Goal: Entertainment & Leisure: Consume media (video, audio)

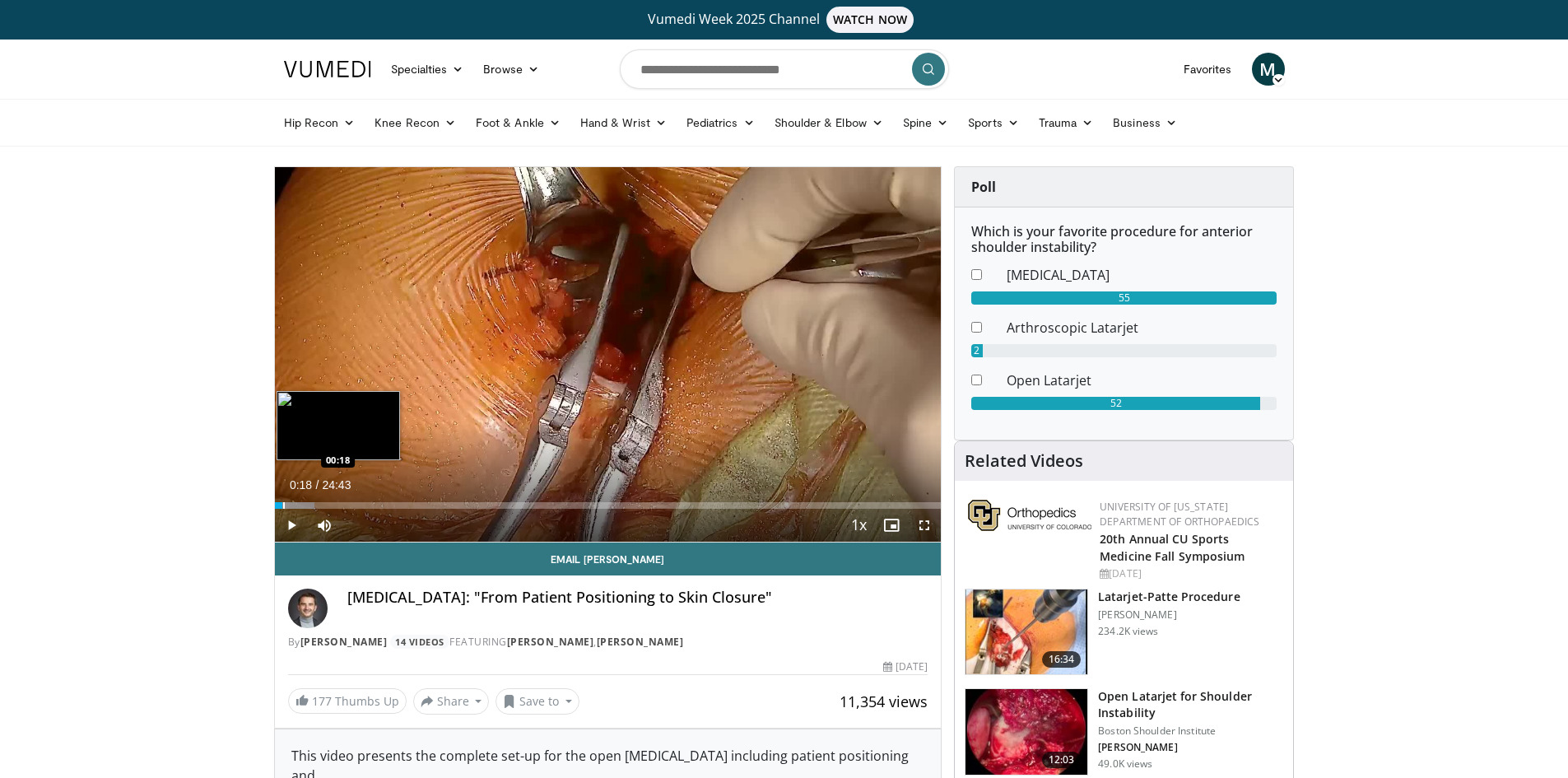
click at [281, 503] on div "Loaded : 6.02% 00:20 00:18" at bounding box center [609, 505] width 667 height 7
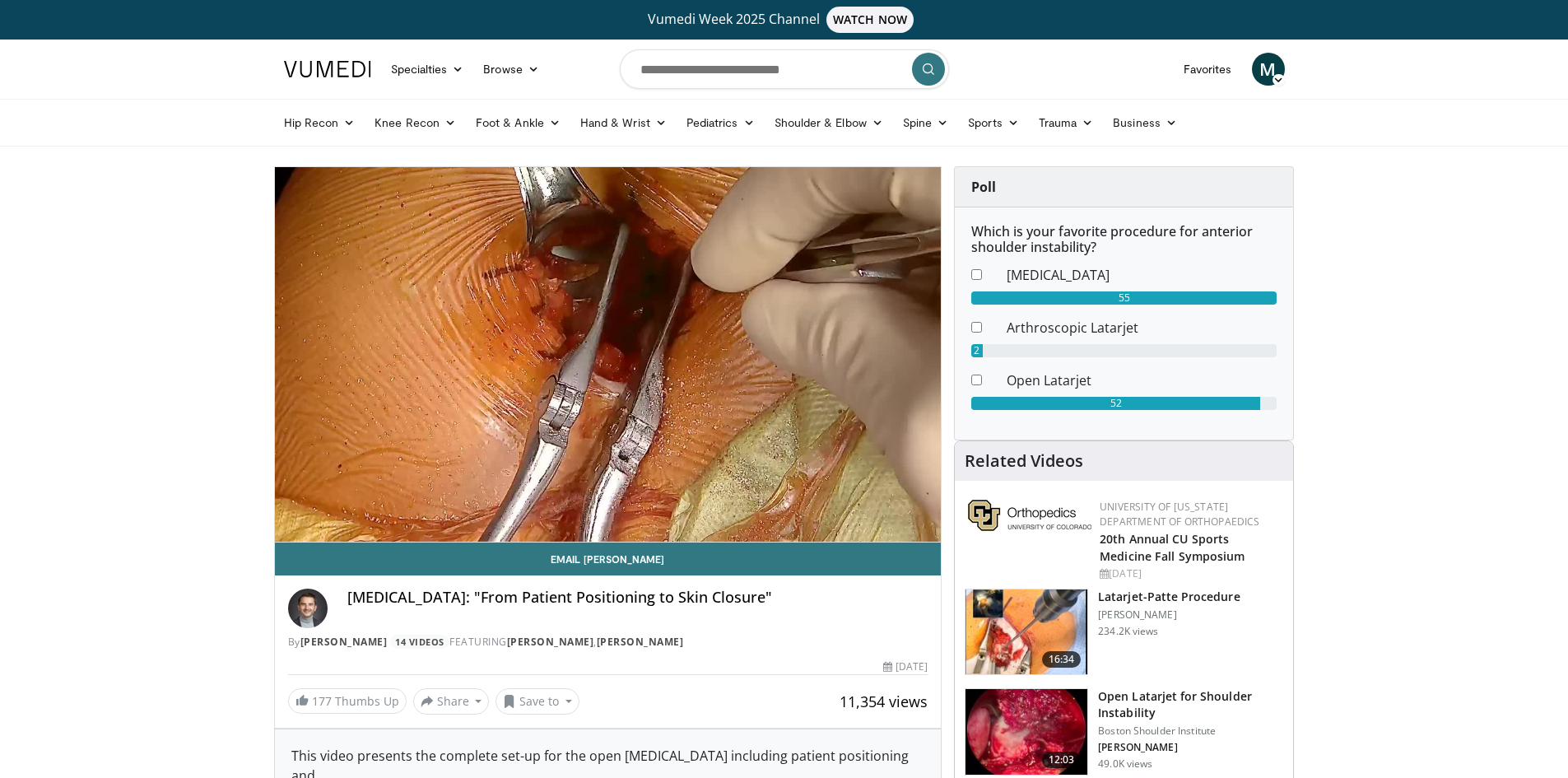
click at [284, 521] on video-js "**********" at bounding box center [609, 354] width 667 height 375
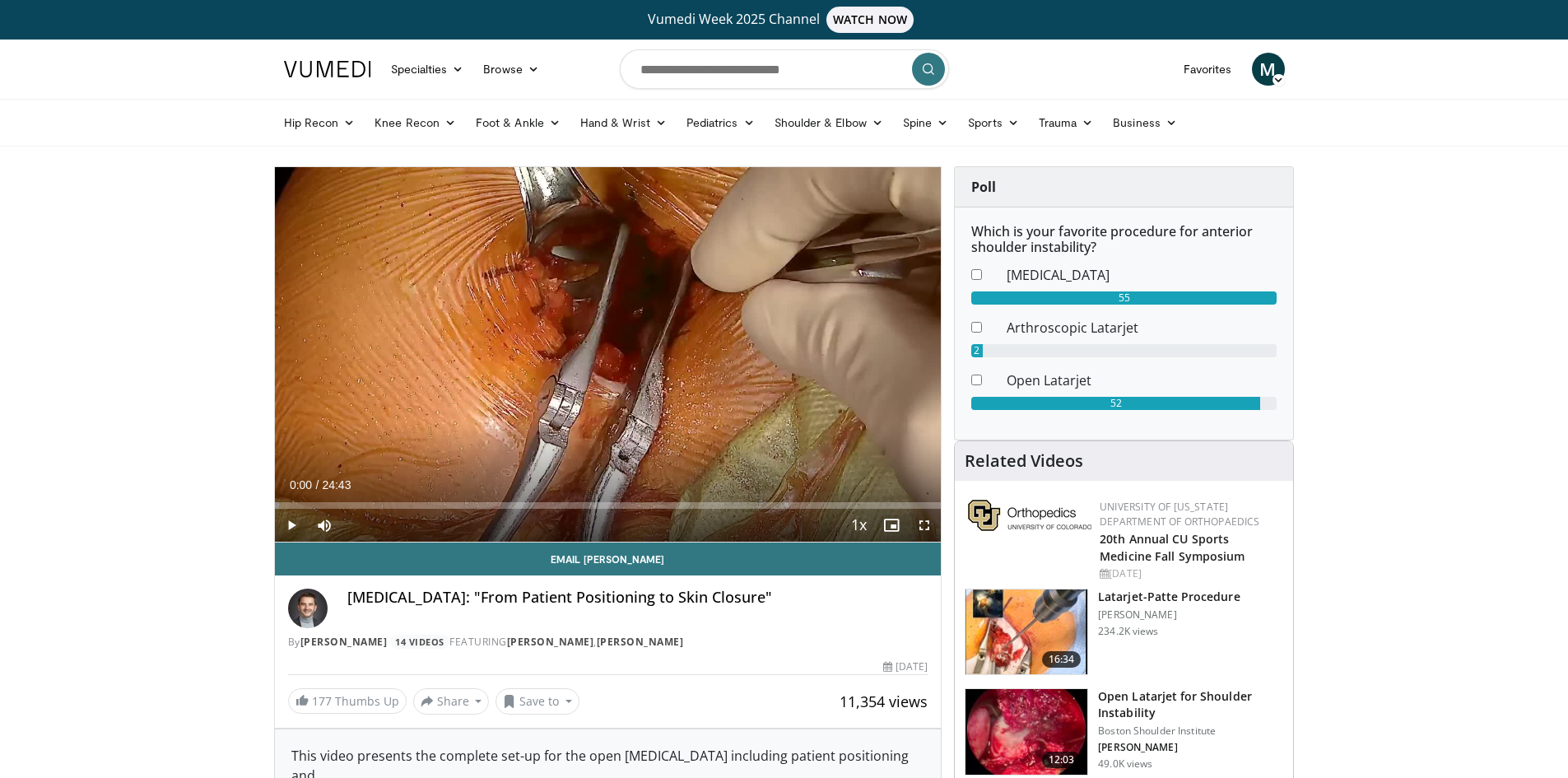
drag, startPoint x: 291, startPoint y: 508, endPoint x: 264, endPoint y: 511, distance: 27.2
click at [927, 528] on span "Video Player" at bounding box center [924, 525] width 33 height 33
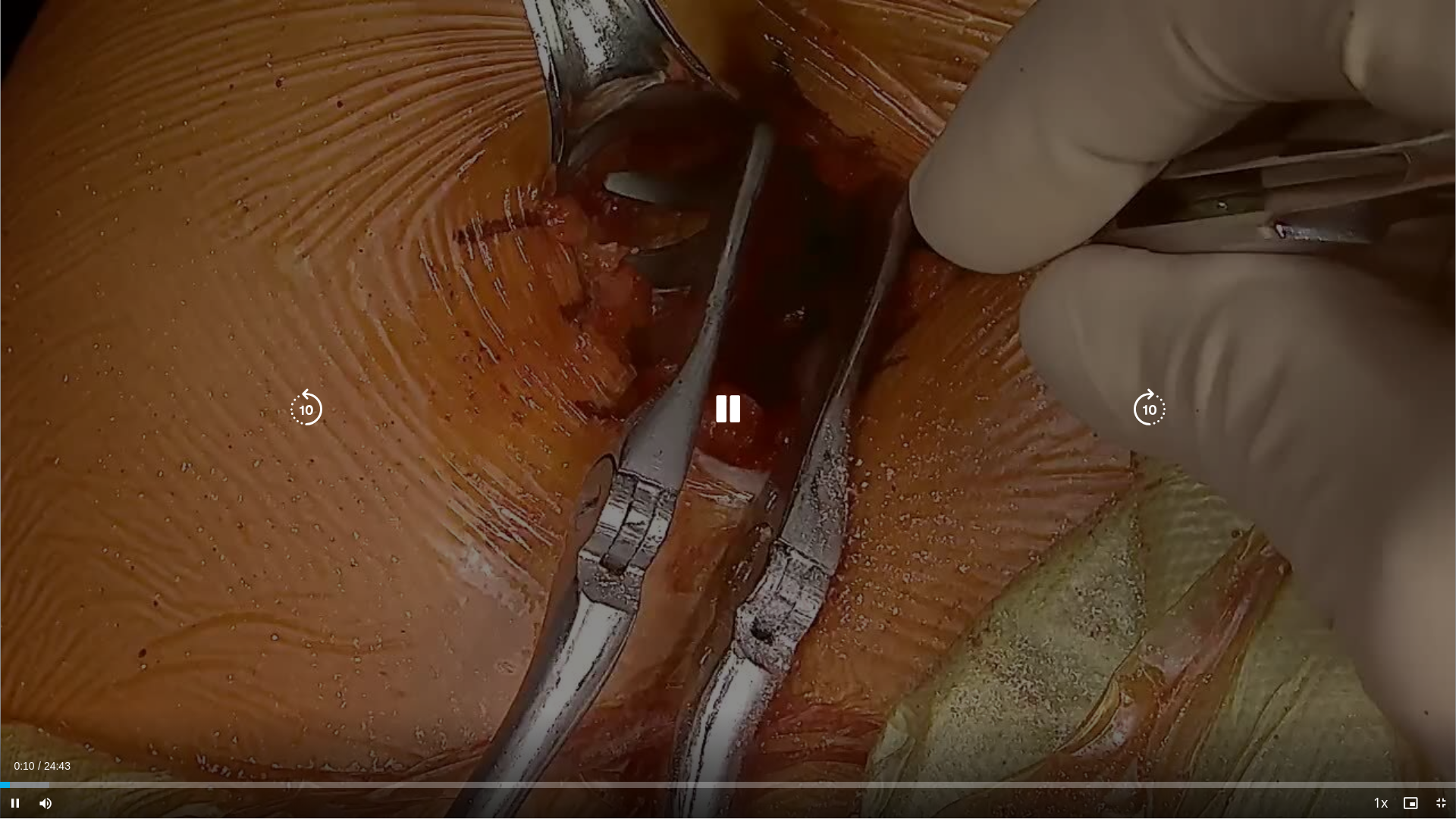
click at [1198, 573] on div "10 seconds Tap to unmute" at bounding box center [728, 409] width 1456 height 818
click at [1153, 409] on icon "Video Player" at bounding box center [1149, 410] width 43 height 43
click at [733, 412] on icon "Video Player" at bounding box center [728, 410] width 43 height 43
click at [745, 252] on div "10 seconds Tap to unmute" at bounding box center [728, 409] width 1456 height 818
click at [811, 197] on div "10 seconds Tap to unmute" at bounding box center [728, 409] width 1456 height 818
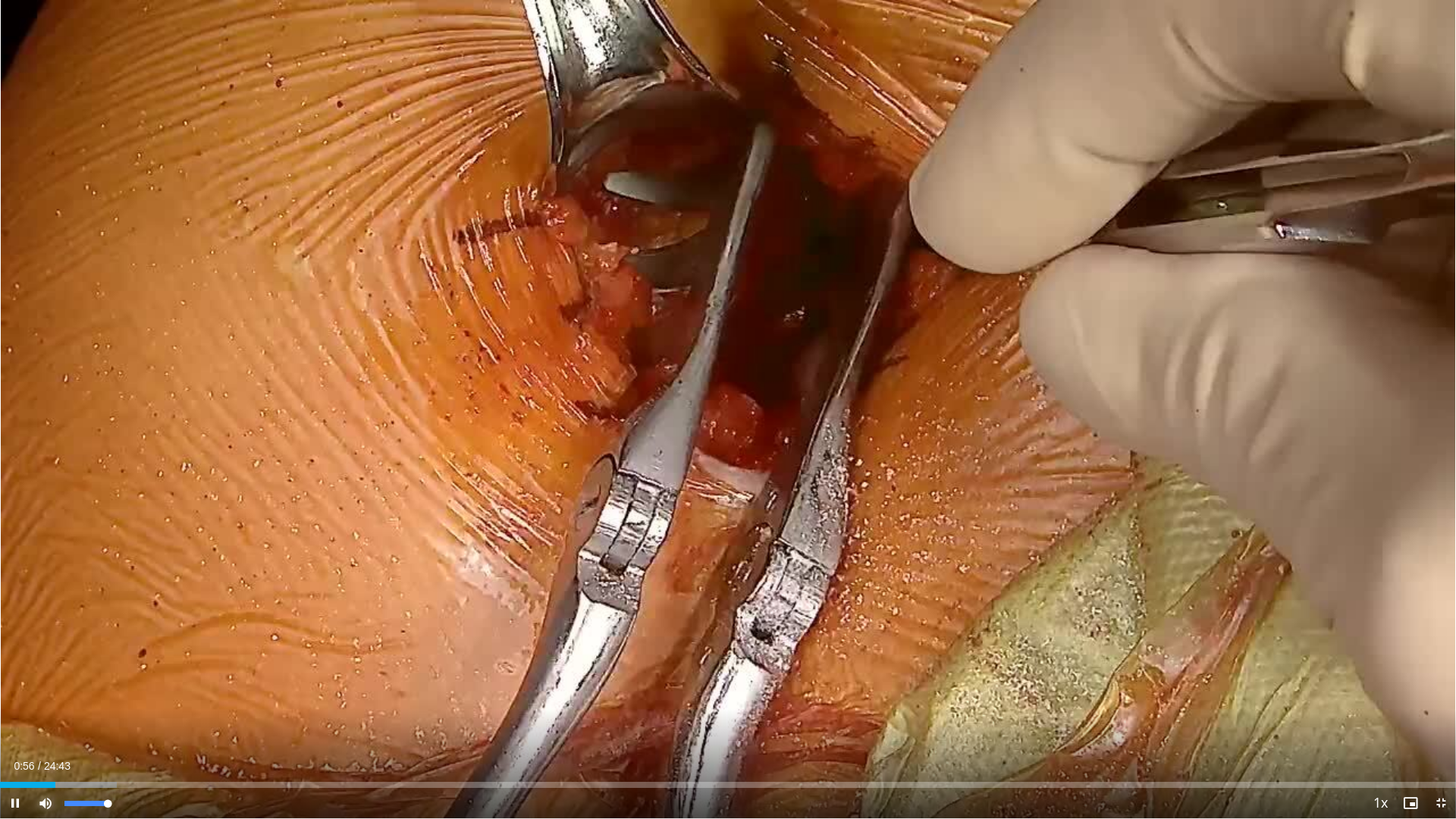
drag, startPoint x: 53, startPoint y: 788, endPoint x: 34, endPoint y: 788, distance: 19.0
click at [34, 716] on span "Video Player" at bounding box center [45, 803] width 30 height 30
drag, startPoint x: 54, startPoint y: 784, endPoint x: 21, endPoint y: 783, distance: 33.0
click at [21, 716] on div "Progress Bar" at bounding box center [22, 784] width 2 height 6
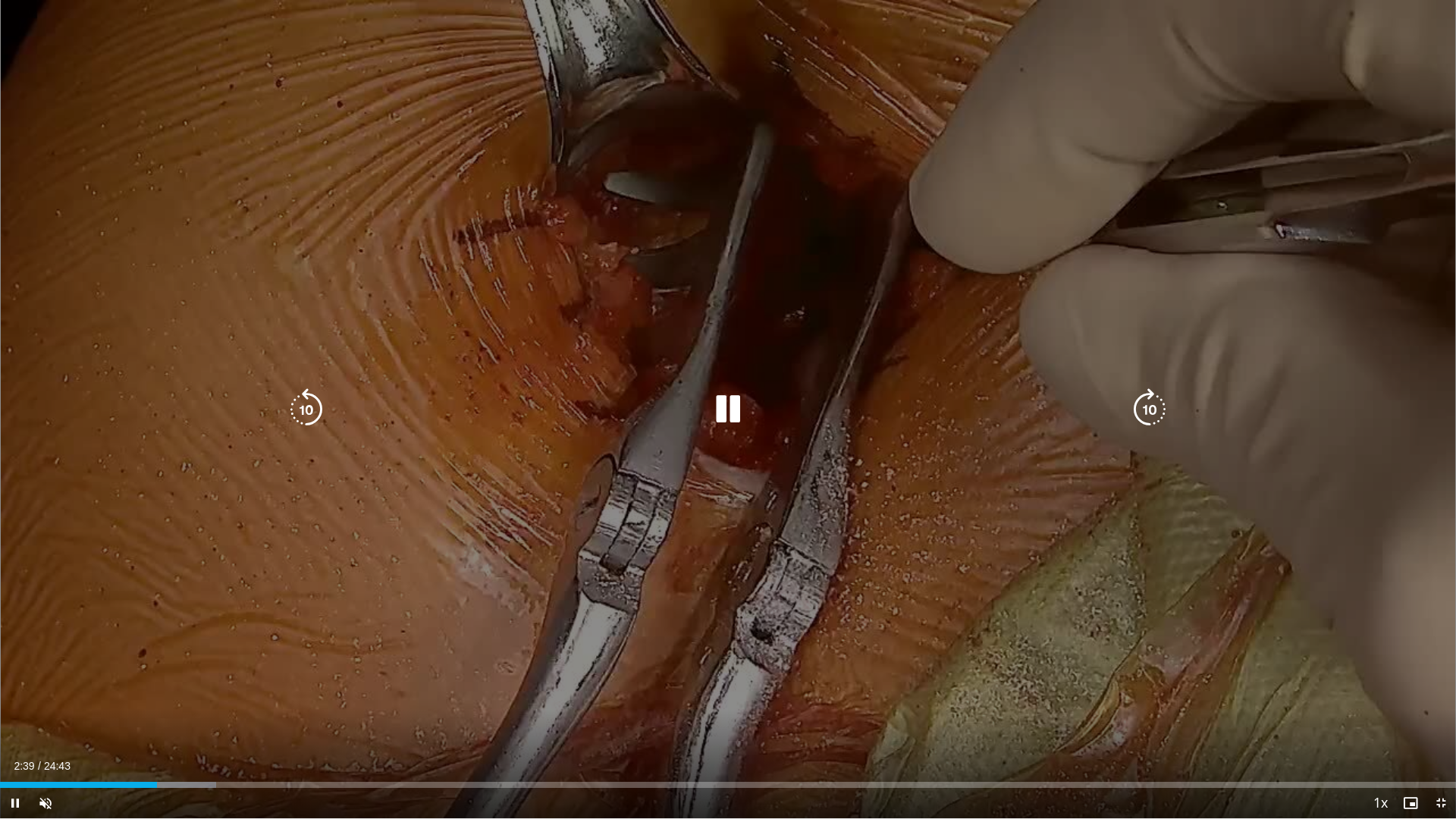
click at [287, 264] on div "10 seconds Tap to unmute" at bounding box center [728, 409] width 1456 height 818
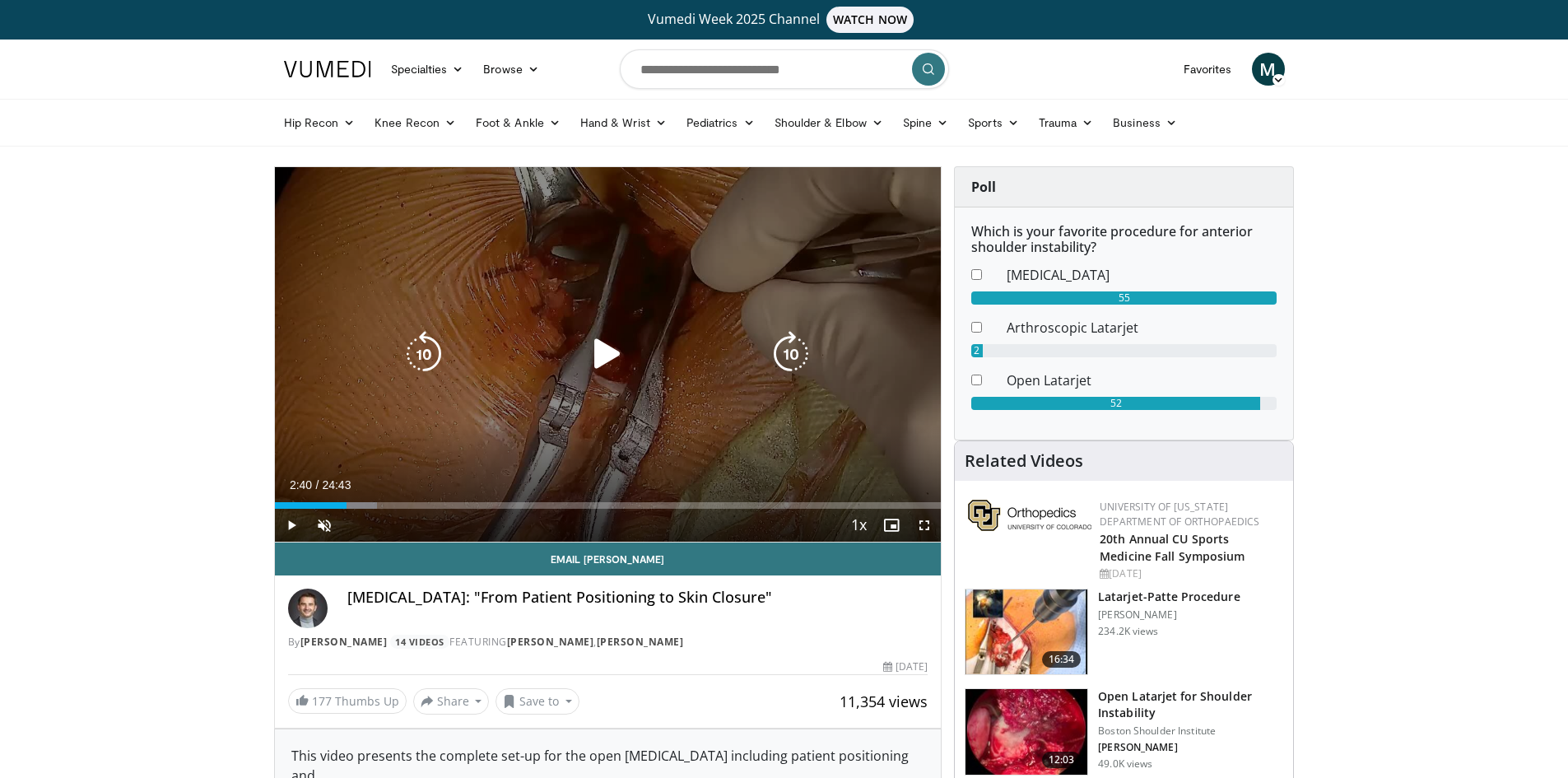
click at [621, 346] on icon "Video Player" at bounding box center [607, 353] width 47 height 47
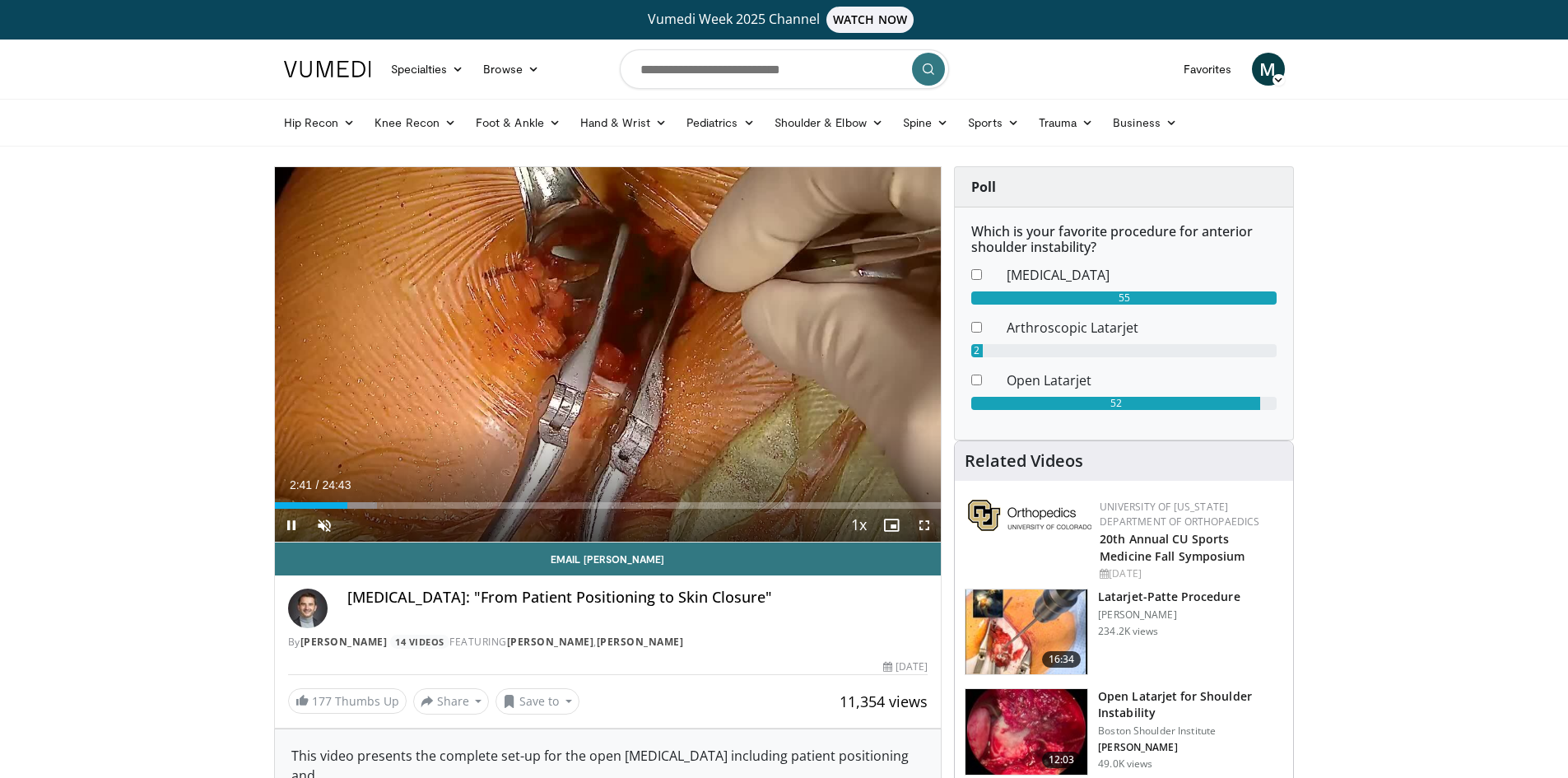
click at [923, 525] on span "Video Player" at bounding box center [924, 525] width 33 height 33
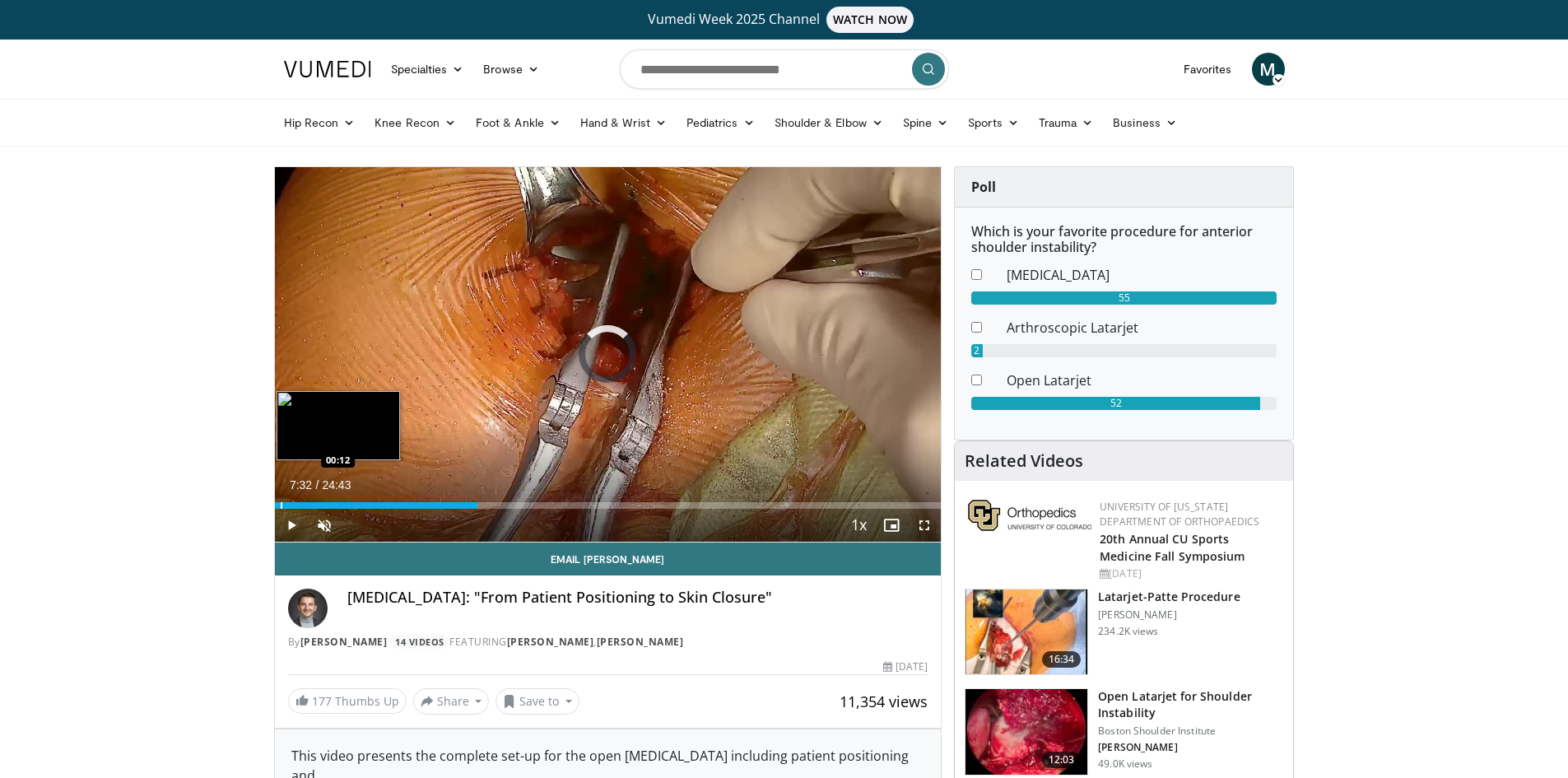
drag, startPoint x: 482, startPoint y: 501, endPoint x: 275, endPoint y: 500, distance: 207.0
click at [275, 500] on div "Loaded : 0.00% 00:21 00:12" at bounding box center [609, 501] width 667 height 16
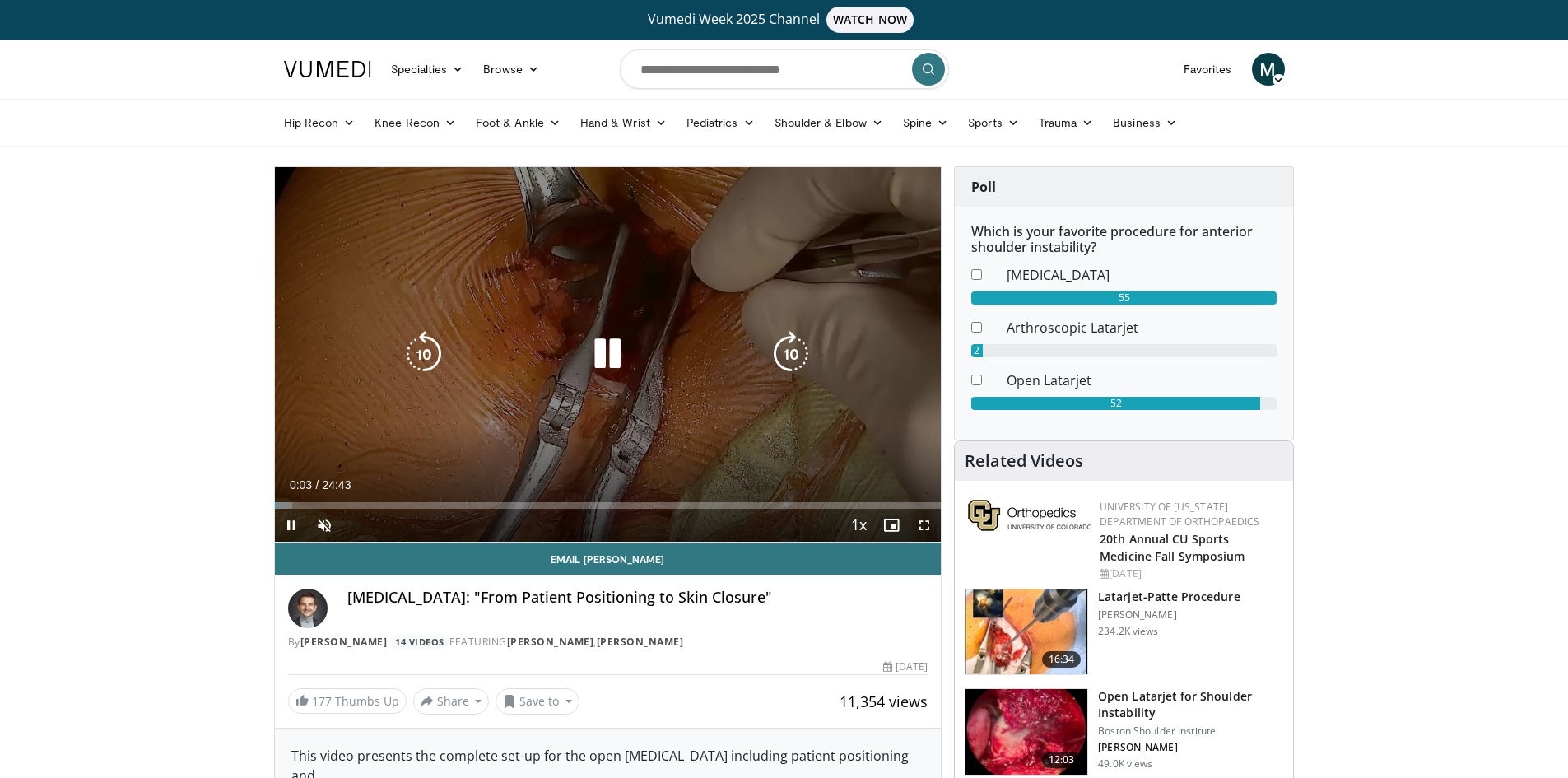
click at [780, 347] on icon "Video Player" at bounding box center [791, 353] width 47 height 47
click at [795, 367] on icon "Video Player" at bounding box center [791, 353] width 47 height 47
click at [795, 357] on icon "Video Player" at bounding box center [791, 353] width 47 height 47
click at [792, 357] on icon "Video Player" at bounding box center [791, 353] width 47 height 47
click at [789, 358] on icon "Video Player" at bounding box center [791, 353] width 47 height 47
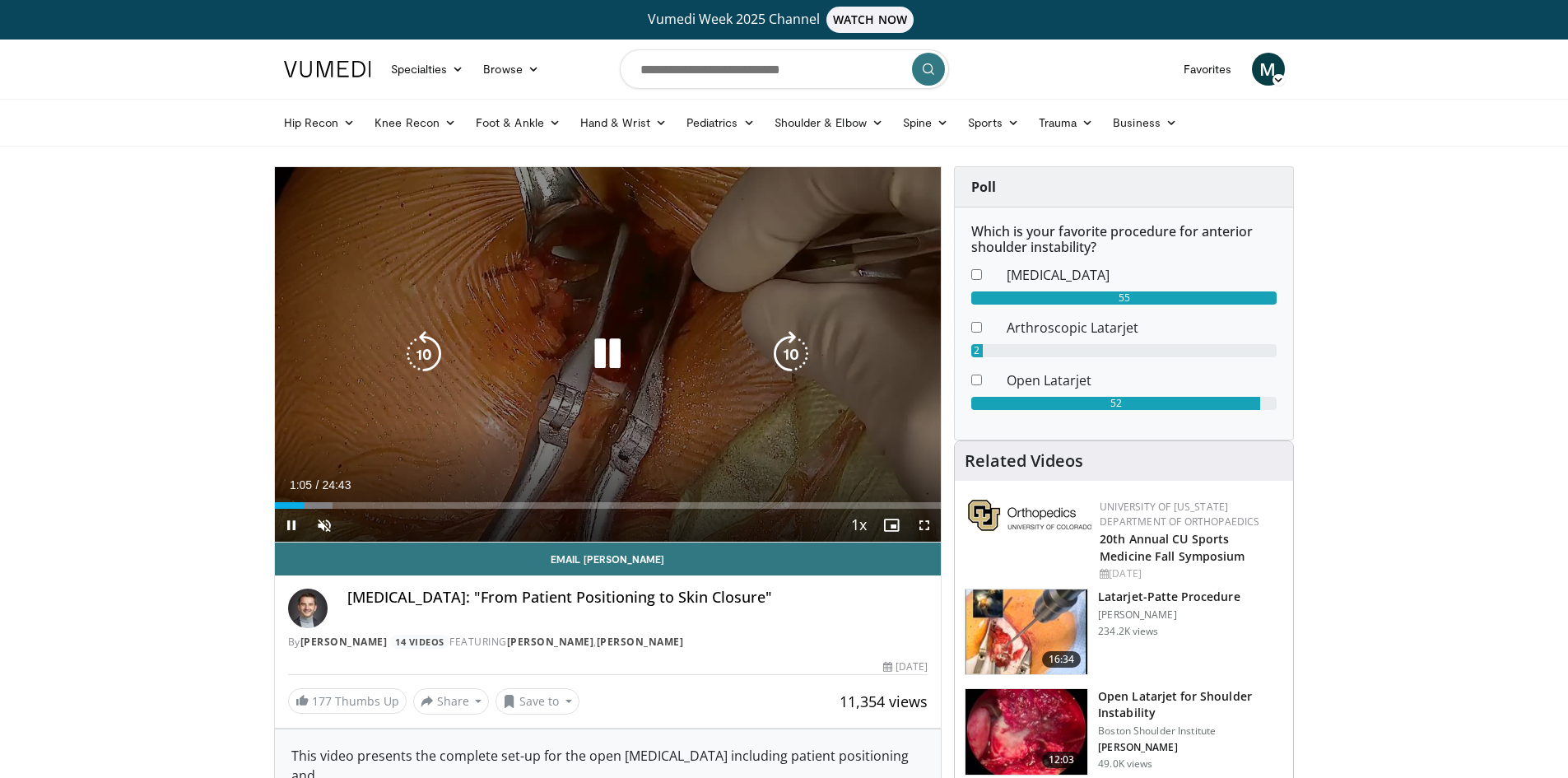
click at [787, 358] on icon "Video Player" at bounding box center [791, 353] width 47 height 47
click at [792, 340] on icon "Video Player" at bounding box center [791, 353] width 47 height 47
click at [614, 357] on icon "Video Player" at bounding box center [607, 353] width 47 height 47
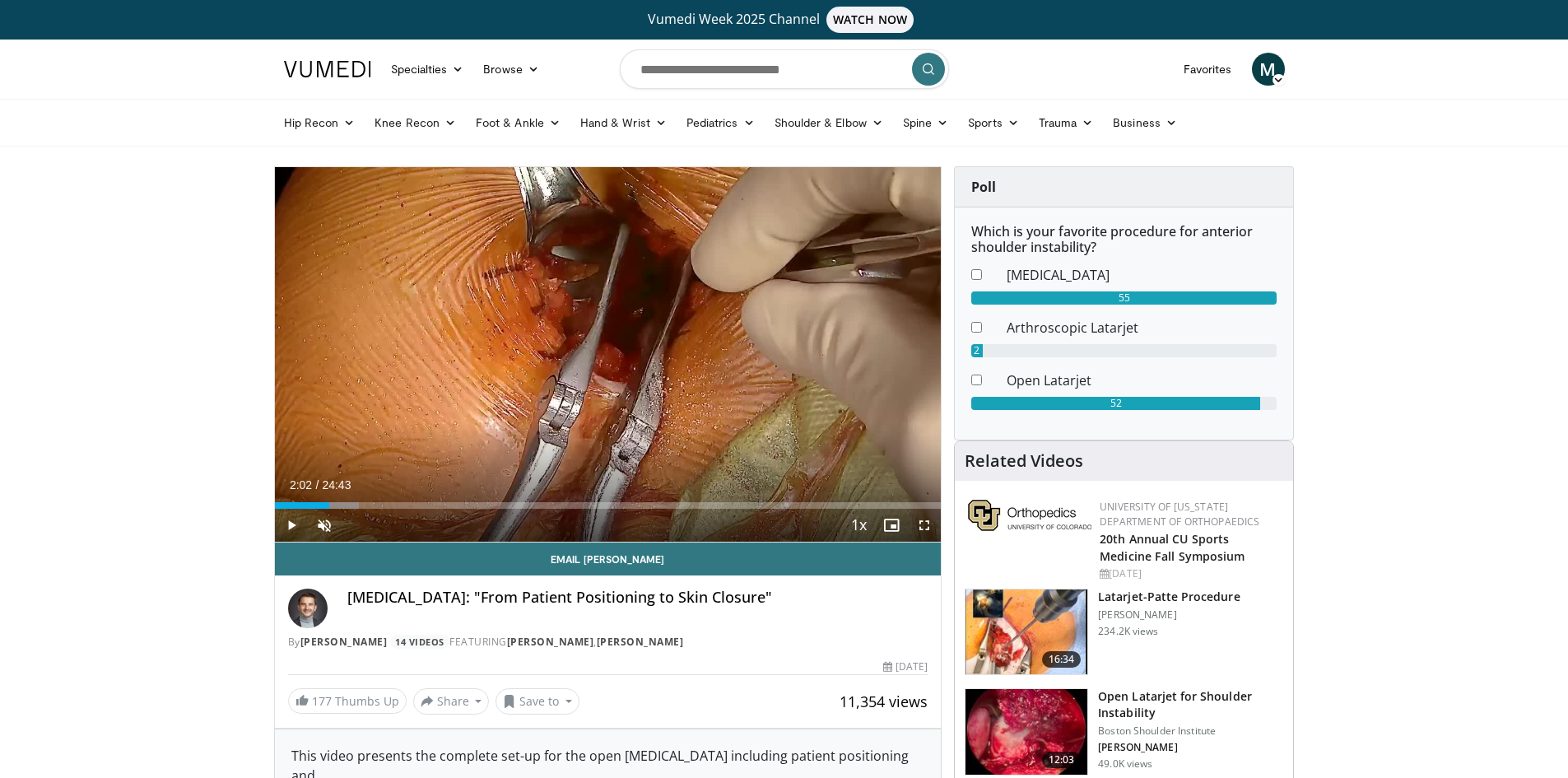
click at [615, 357] on div "10 seconds Tap to unmute" at bounding box center [609, 354] width 667 height 374
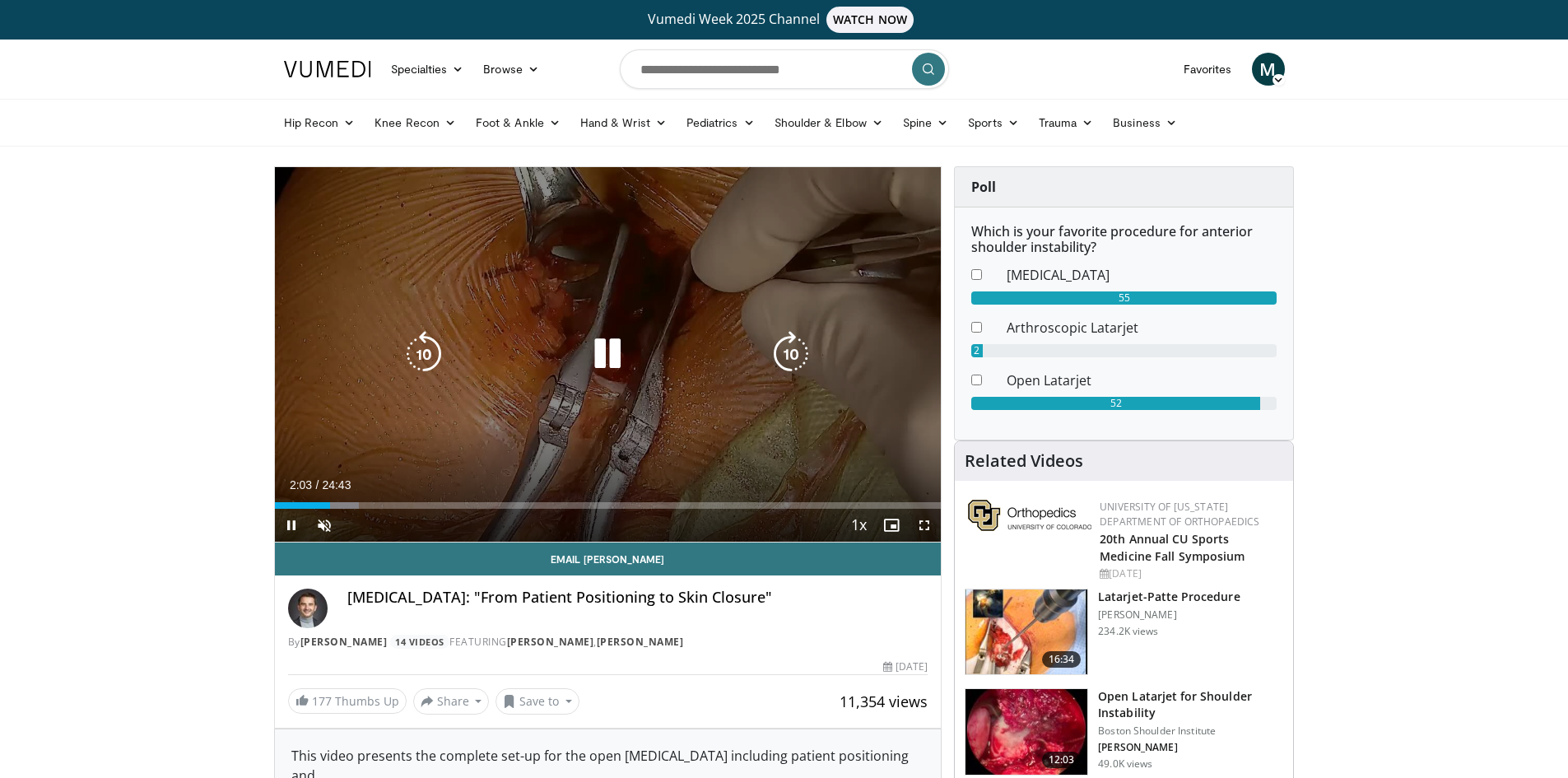
click at [617, 353] on icon "Video Player" at bounding box center [607, 353] width 47 height 47
click at [765, 349] on div "Video Player" at bounding box center [608, 353] width 400 height 33
click at [786, 346] on icon "Video Player" at bounding box center [791, 353] width 47 height 47
click at [798, 345] on icon "Video Player" at bounding box center [791, 353] width 47 height 47
click at [603, 360] on icon "Video Player" at bounding box center [607, 353] width 47 height 47
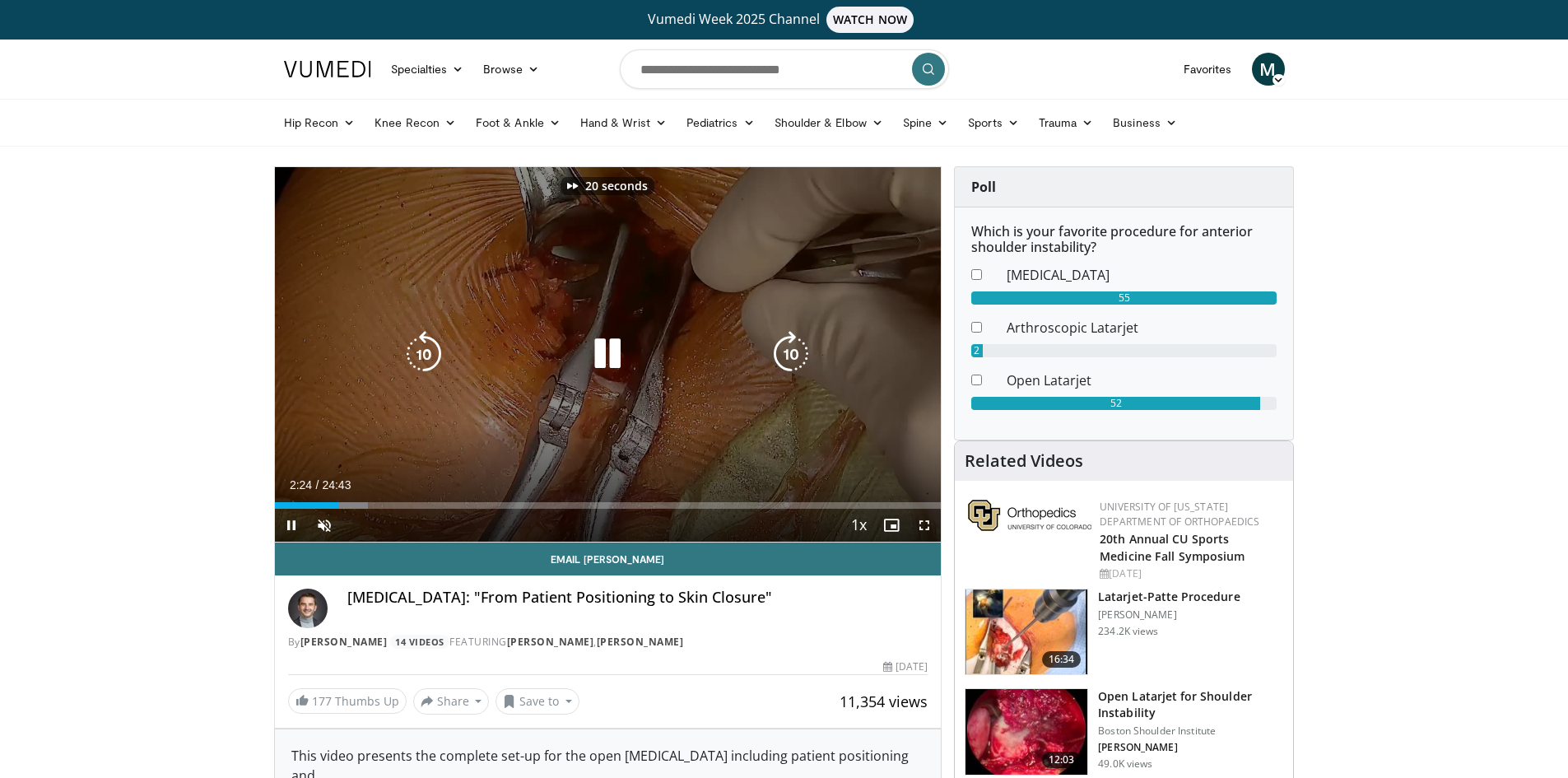
click at [422, 366] on icon "Video Player" at bounding box center [424, 353] width 47 height 47
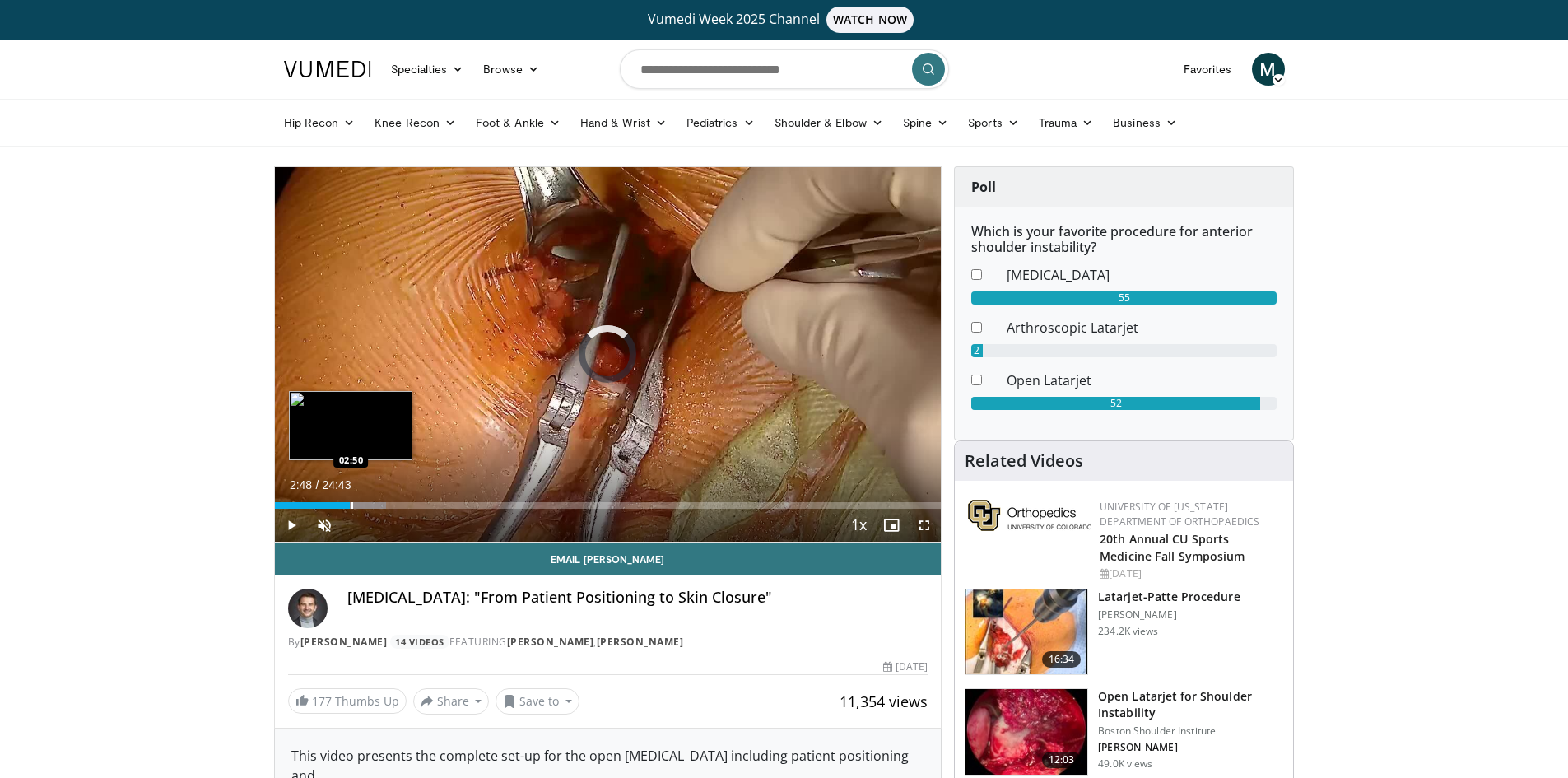
click at [351, 506] on div "Progress Bar" at bounding box center [352, 505] width 2 height 7
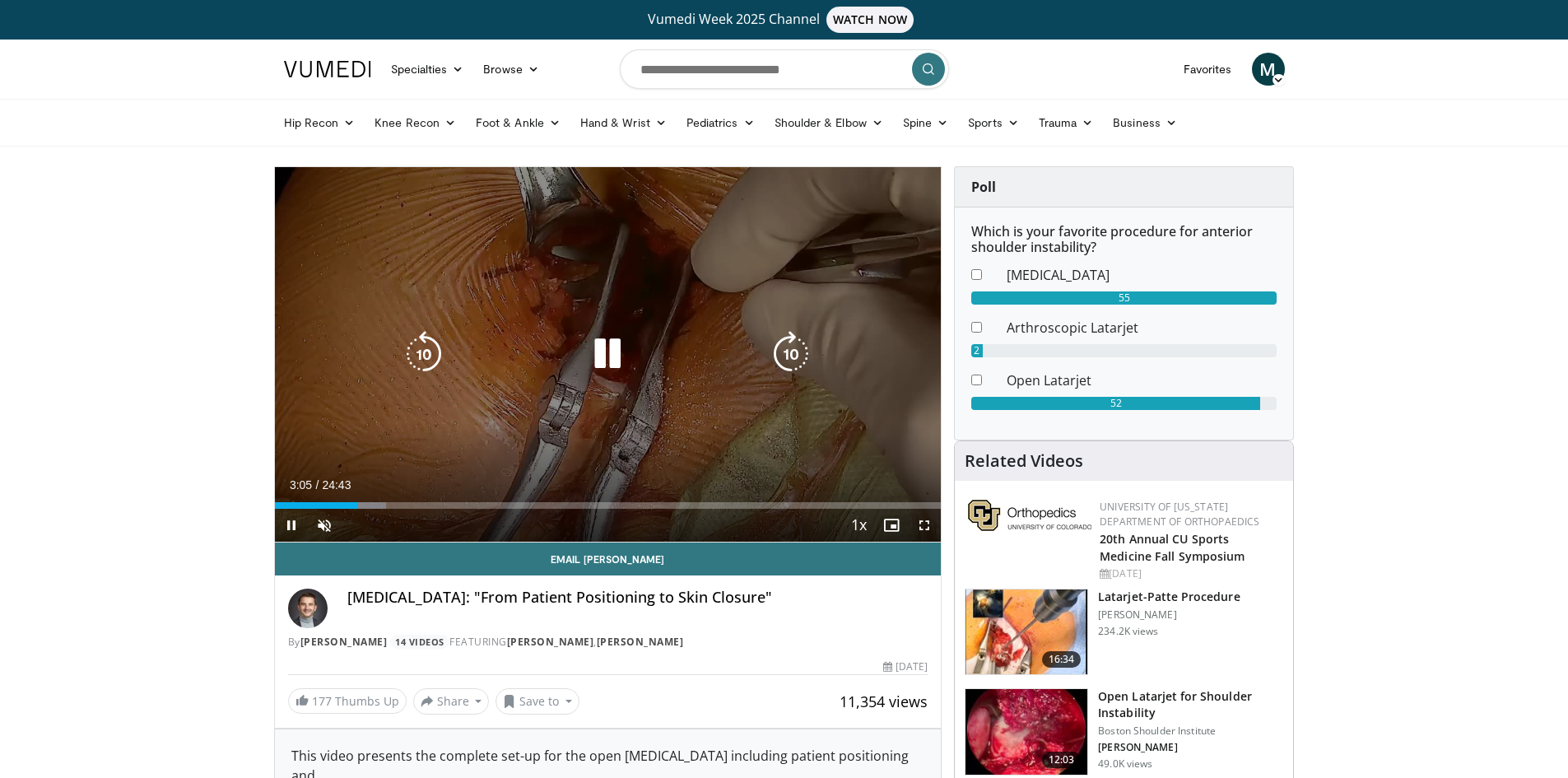
click at [439, 384] on div "10 seconds Tap to unmute" at bounding box center [609, 354] width 667 height 374
